Goal: Task Accomplishment & Management: Use online tool/utility

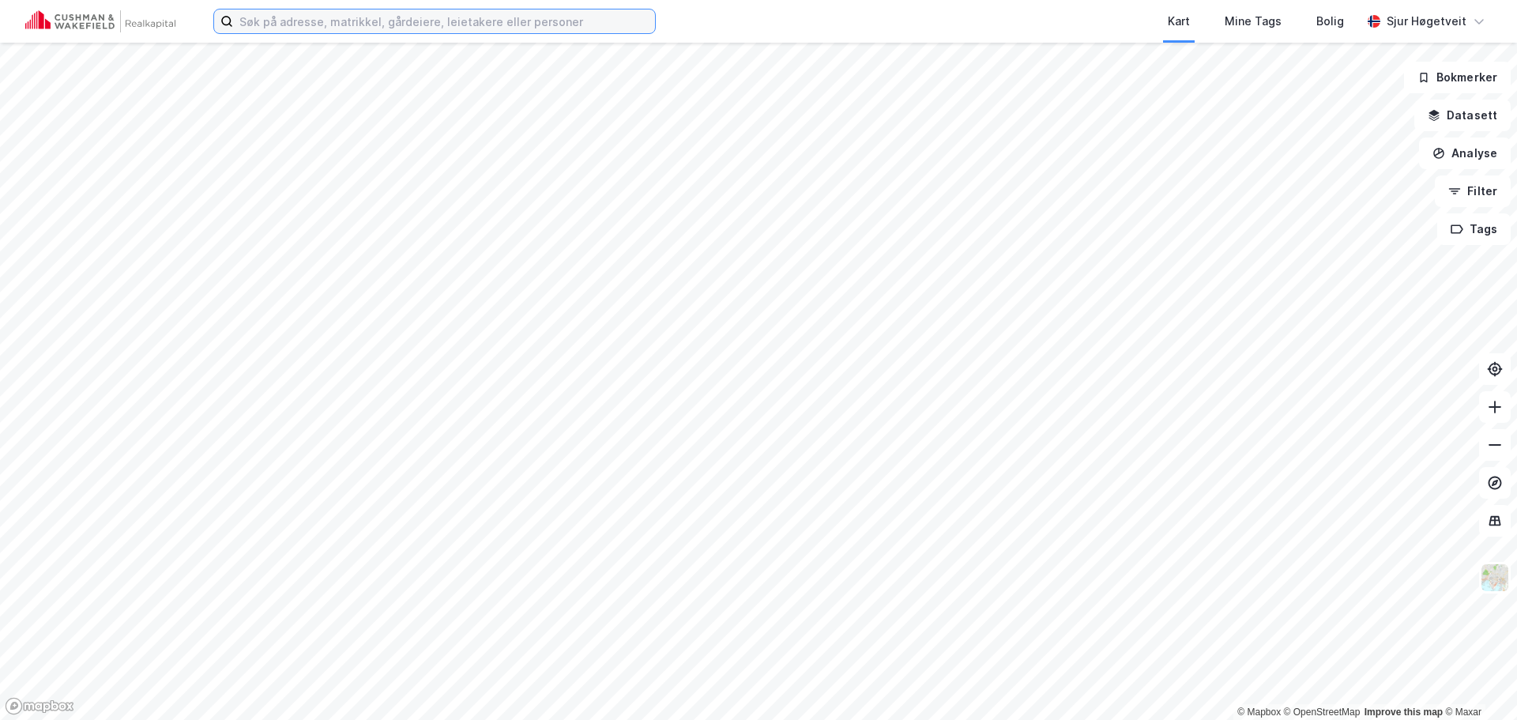
click at [481, 13] on input at bounding box center [444, 21] width 422 height 24
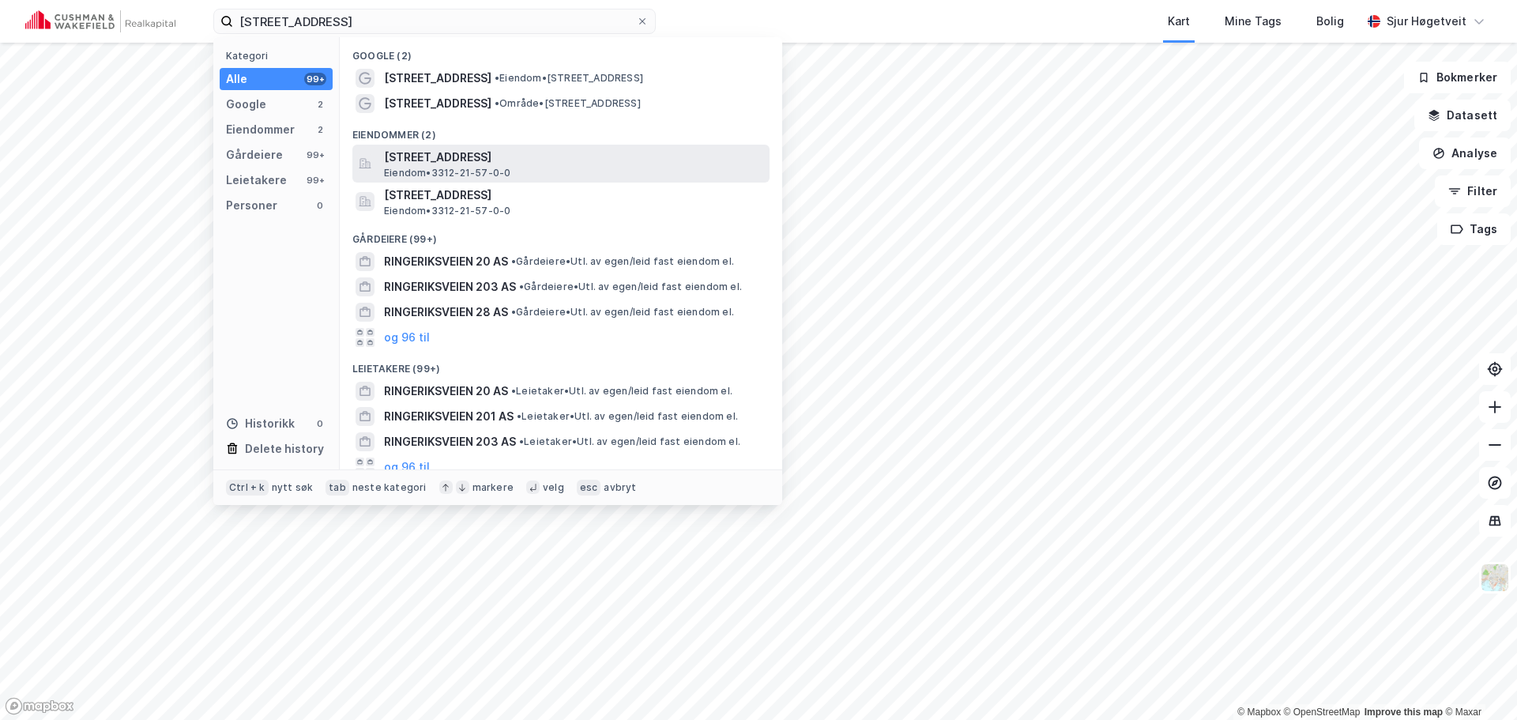
click at [672, 169] on div "[STREET_ADDRESS], [GEOGRAPHIC_DATA] • 3312-21-57-0-0" at bounding box center [575, 164] width 383 height 32
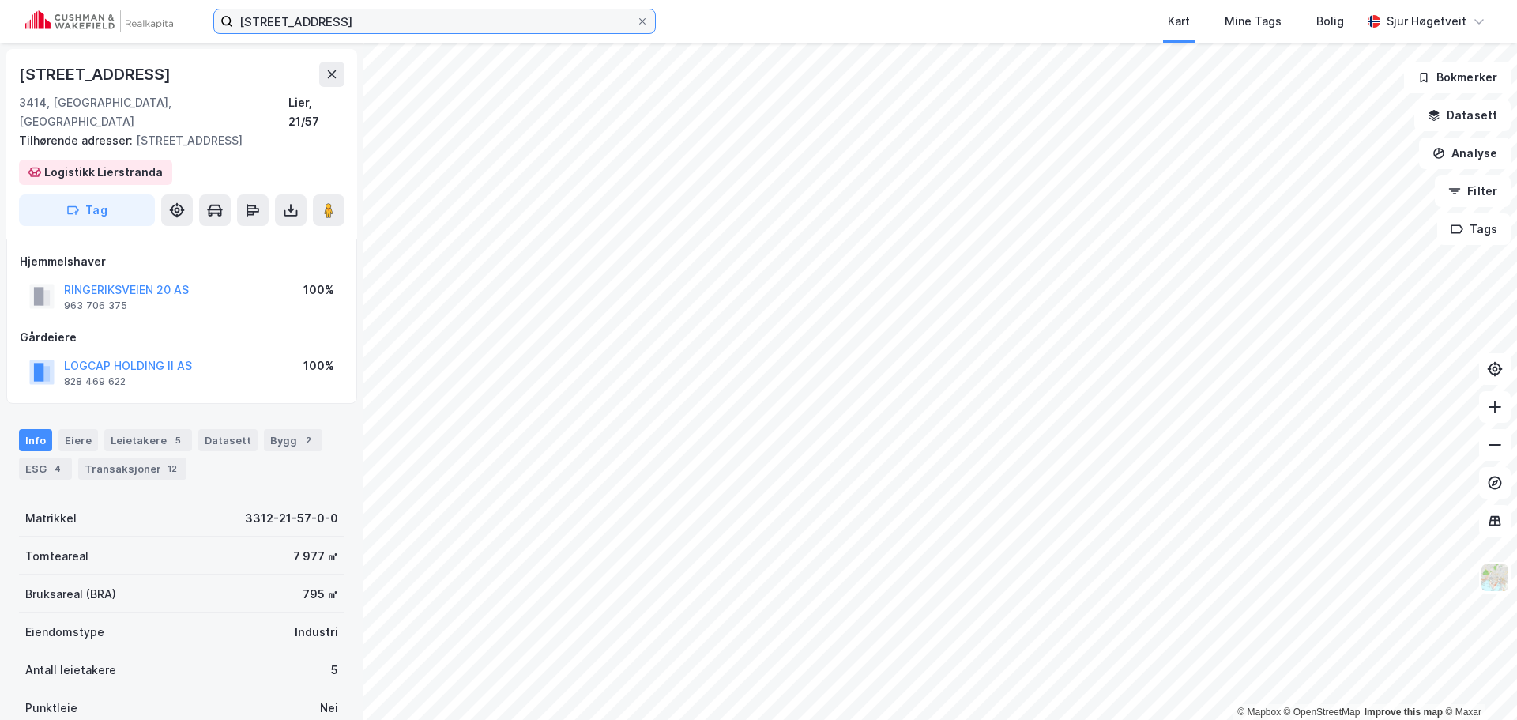
click at [401, 14] on input "[STREET_ADDRESS]" at bounding box center [434, 21] width 403 height 24
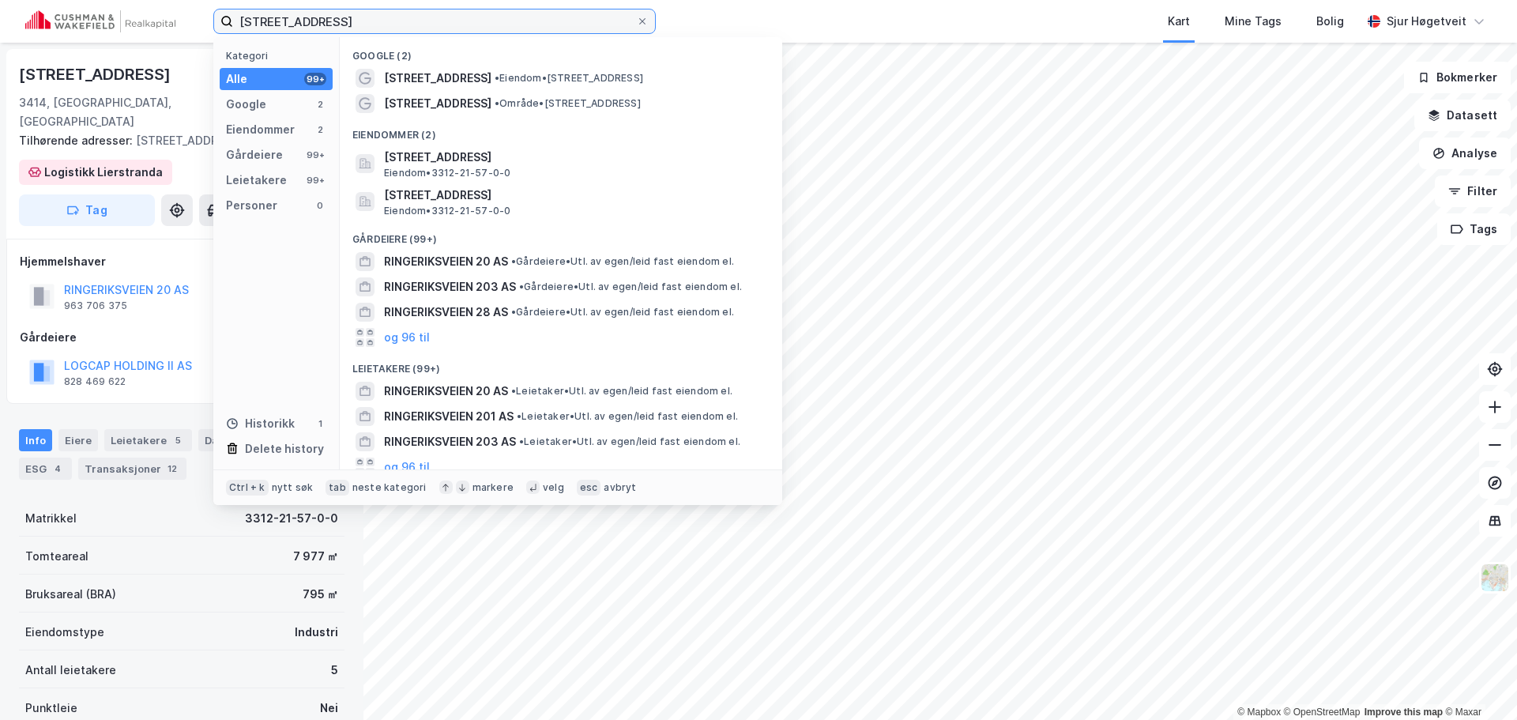
click at [401, 14] on input "[STREET_ADDRESS]" at bounding box center [434, 21] width 403 height 24
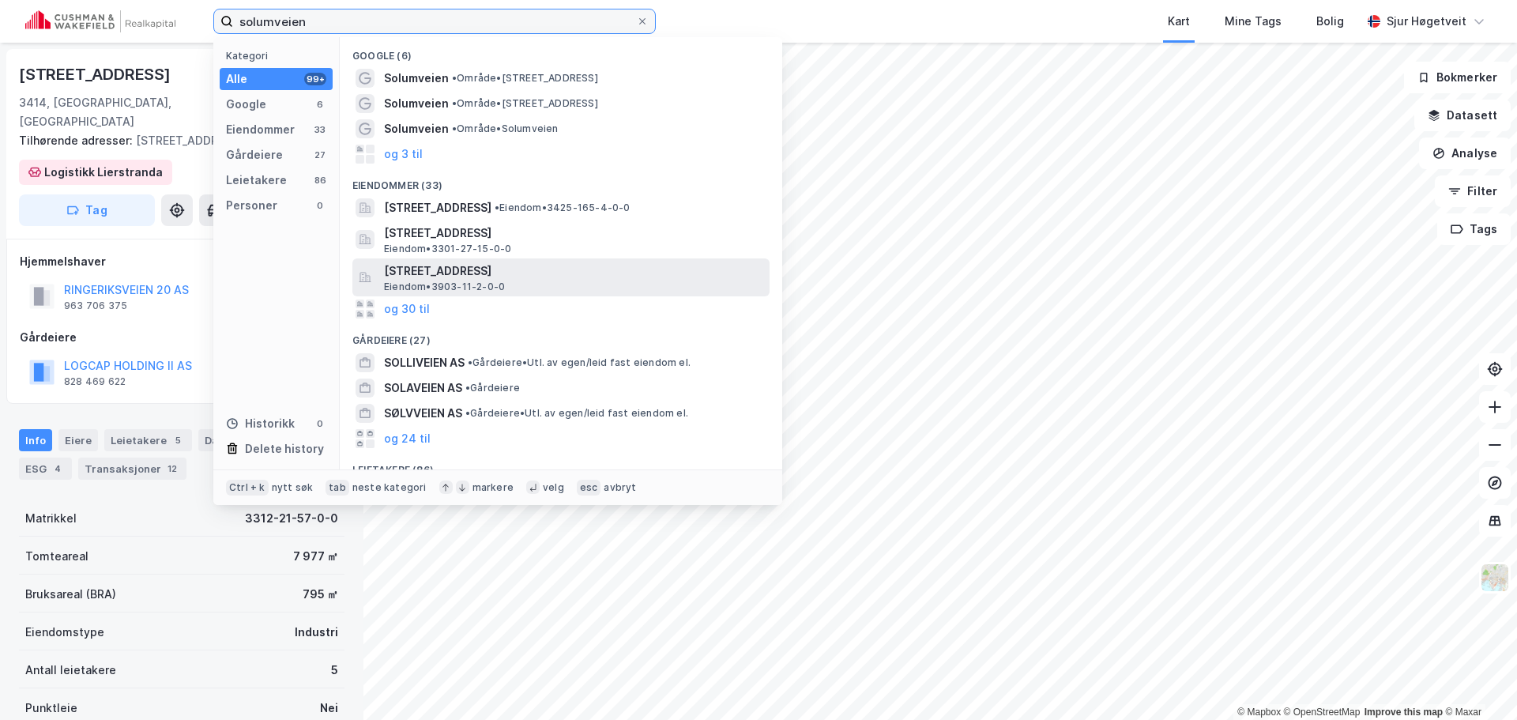
type input "solumveien"
click at [657, 275] on span "[STREET_ADDRESS]" at bounding box center [573, 271] width 379 height 19
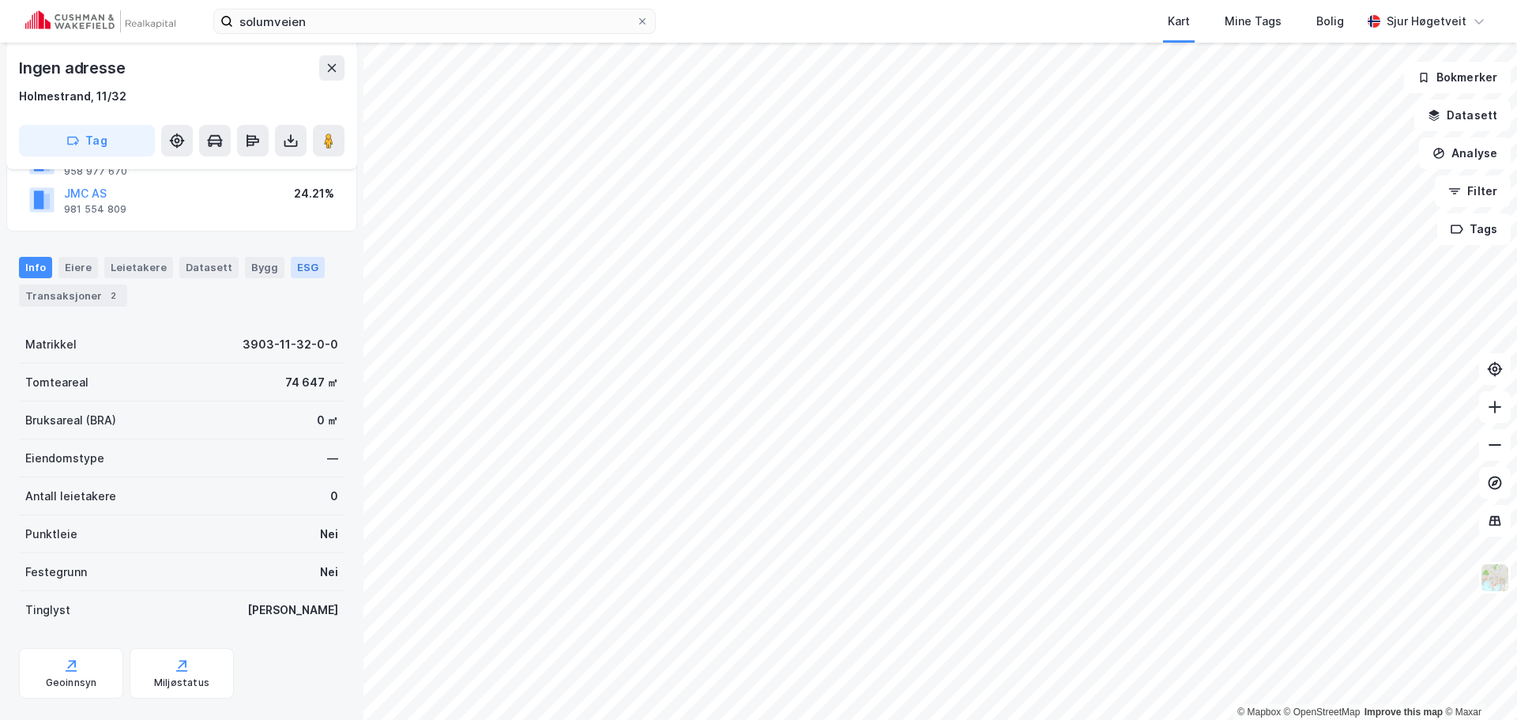
scroll to position [177, 0]
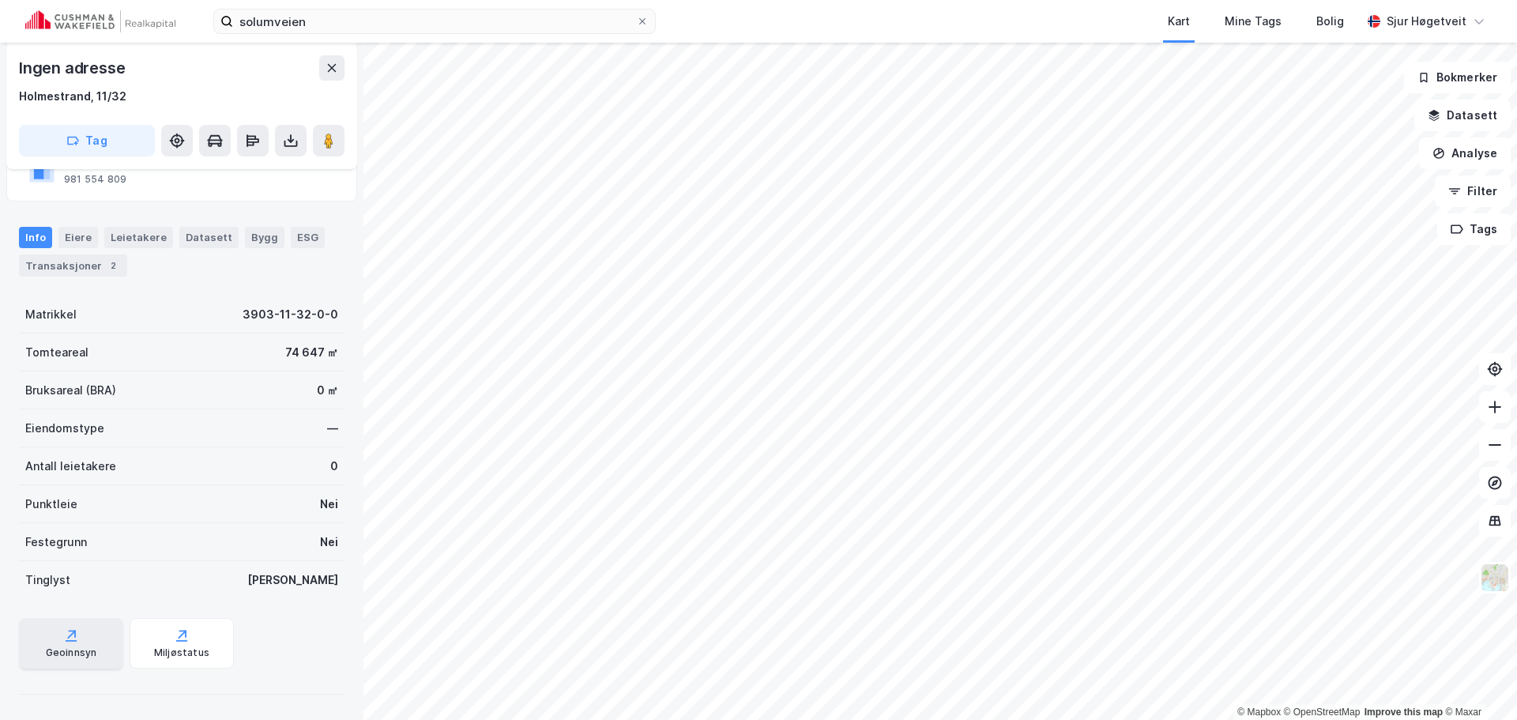
click at [60, 620] on div "Geoinnsyn" at bounding box center [71, 643] width 104 height 51
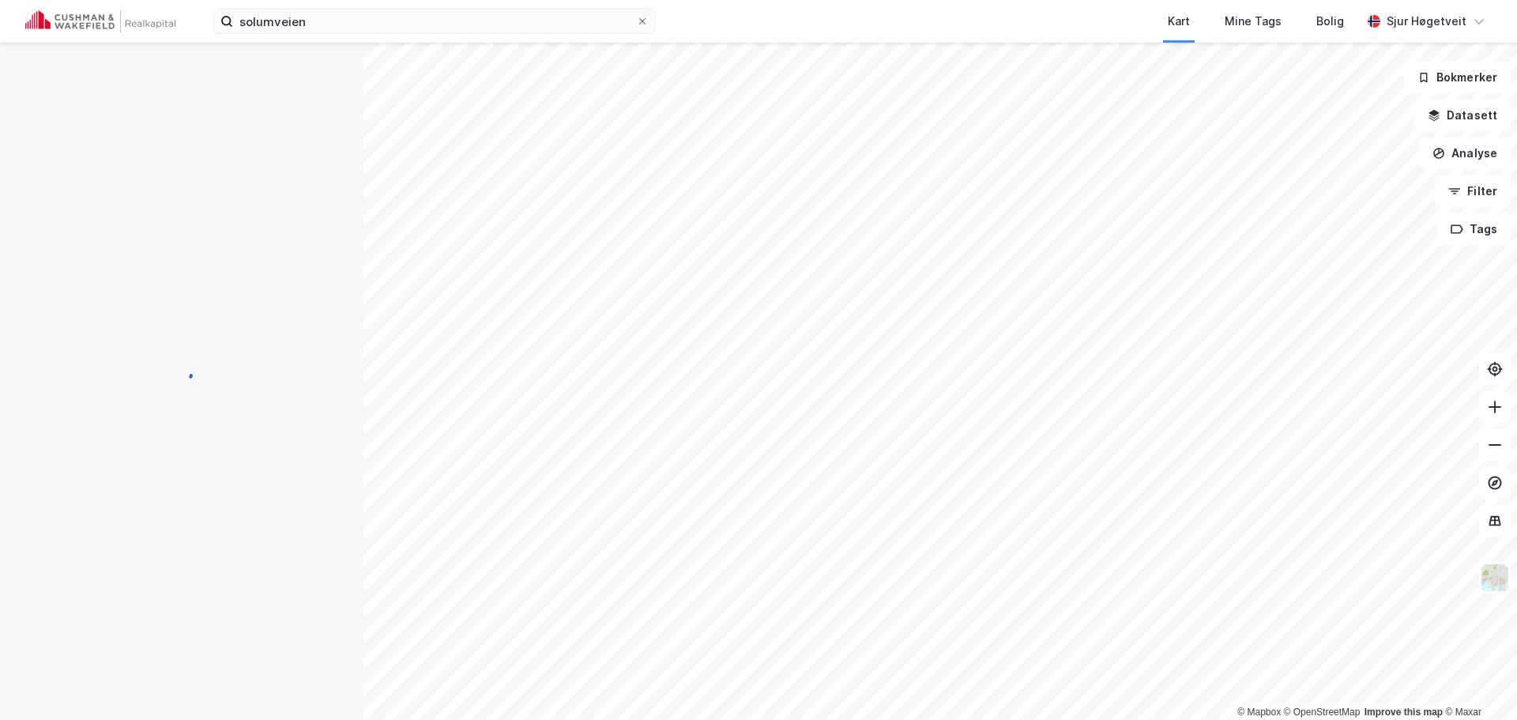
scroll to position [1, 0]
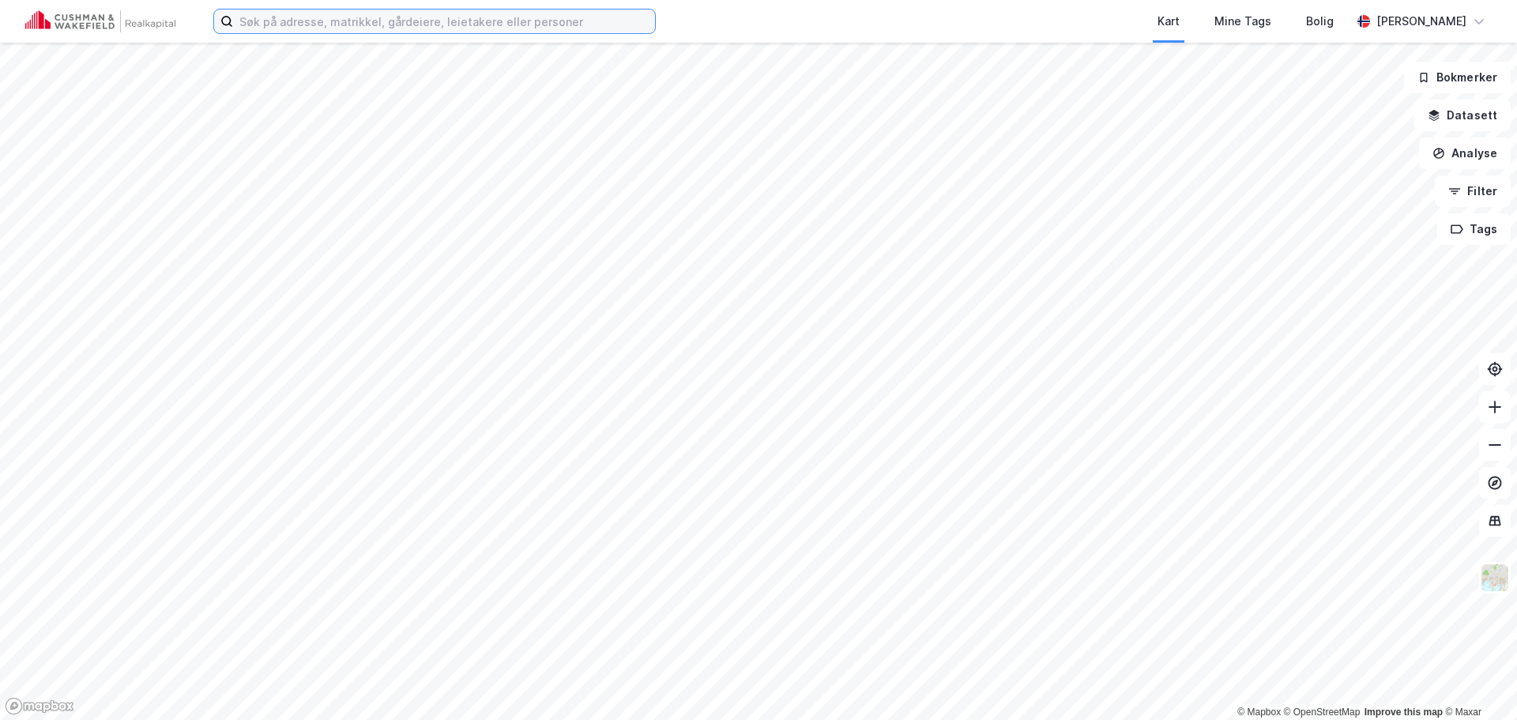
click at [582, 21] on input at bounding box center [444, 21] width 422 height 24
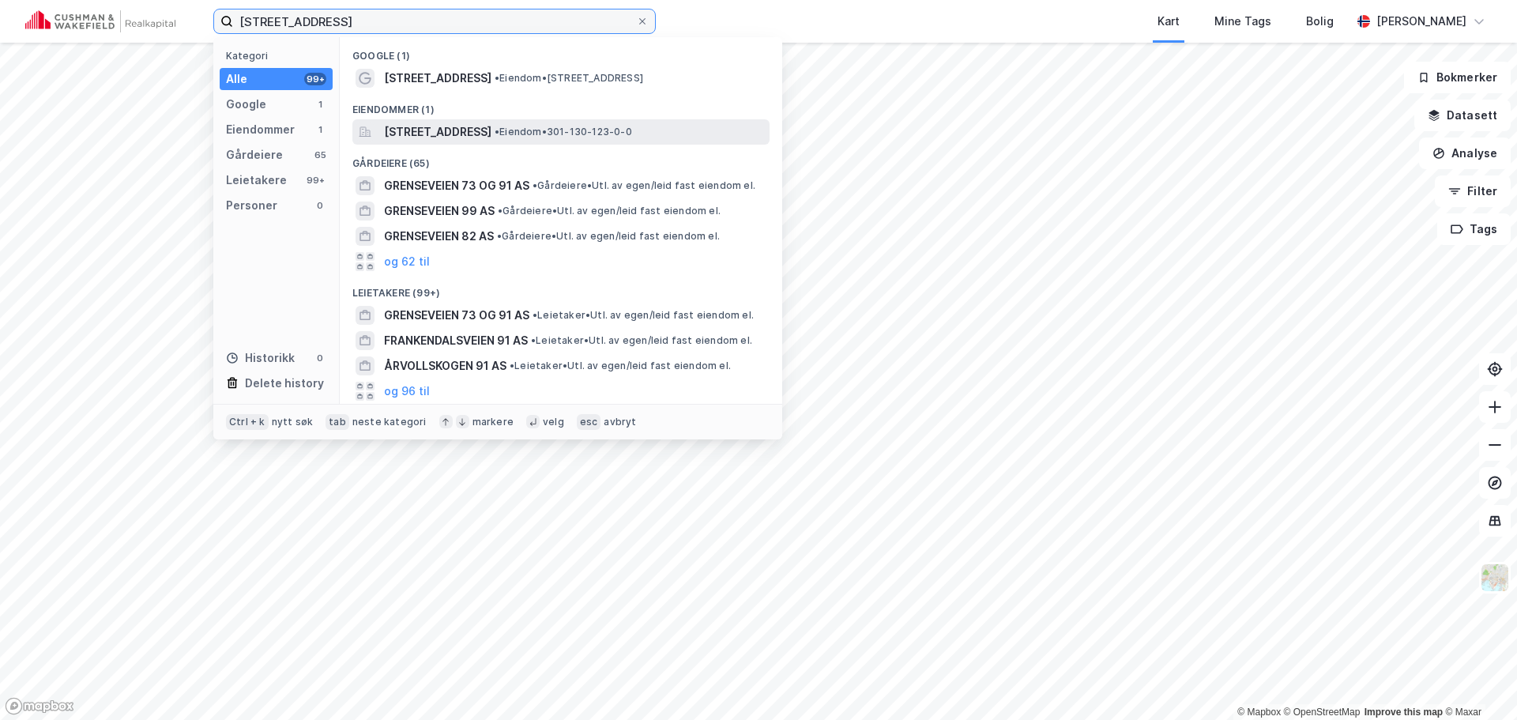
type input "grenseveien 91"
click at [576, 119] on div "Grenseveien 91, 0663, OSLO, OSLO • Eiendom • 301-130-123-0-0" at bounding box center [560, 131] width 417 height 25
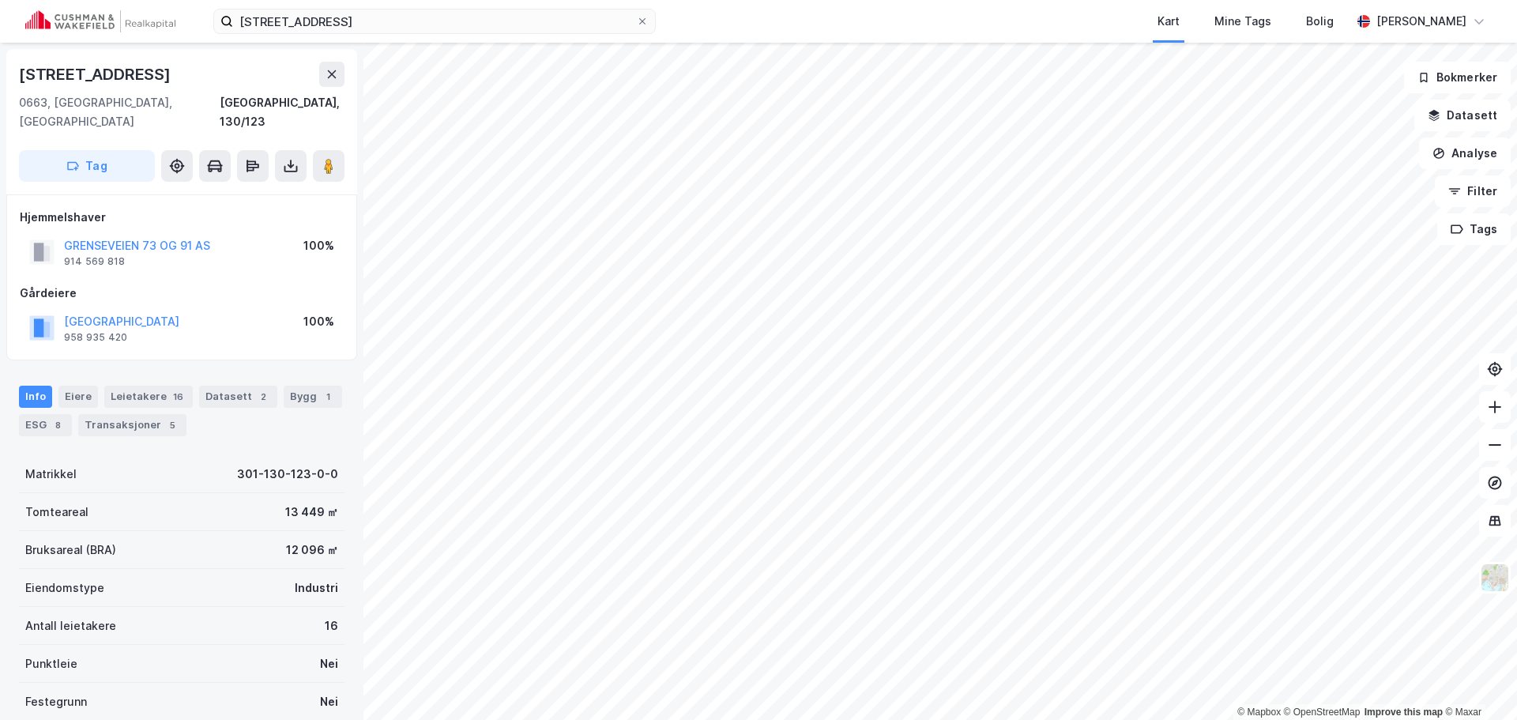
click at [123, 166] on div "Grenseveien 91 0663, Oslo, Oslo Oslo, 130/123 Tag" at bounding box center [181, 121] width 351 height 145
click at [126, 157] on button "Tag" at bounding box center [87, 166] width 136 height 32
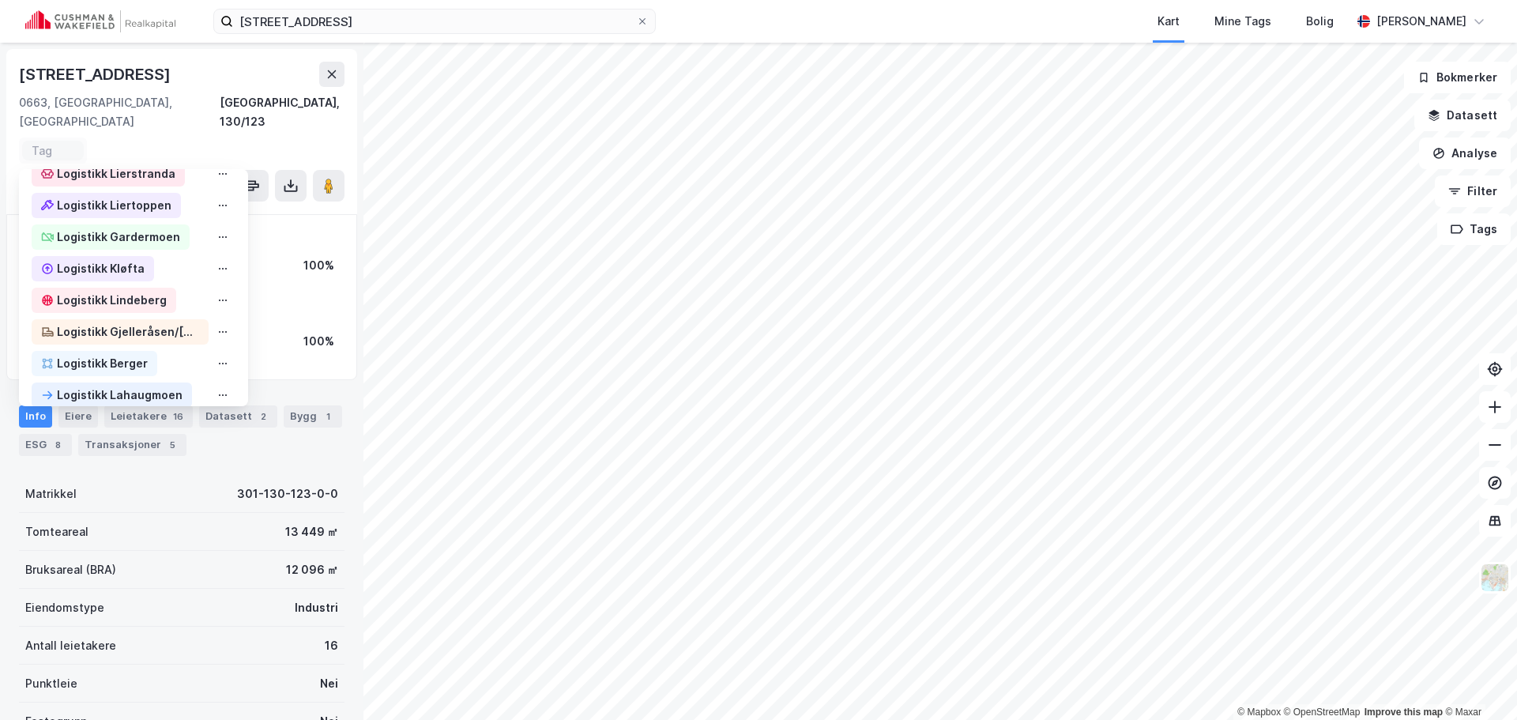
scroll to position [1413, 0]
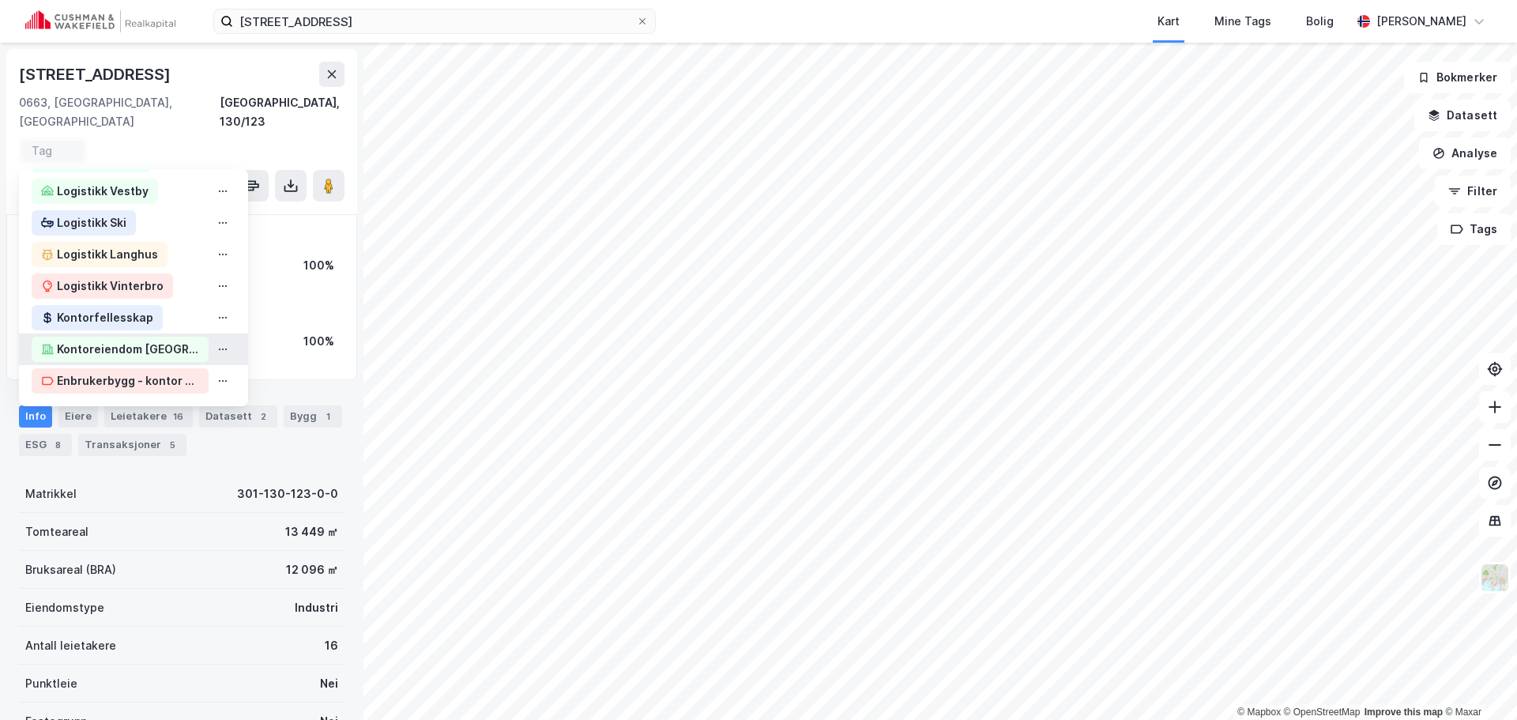
click at [158, 340] on div "Kontoreiendom Oslo" at bounding box center [128, 349] width 142 height 19
